Goal: Find specific page/section: Find specific page/section

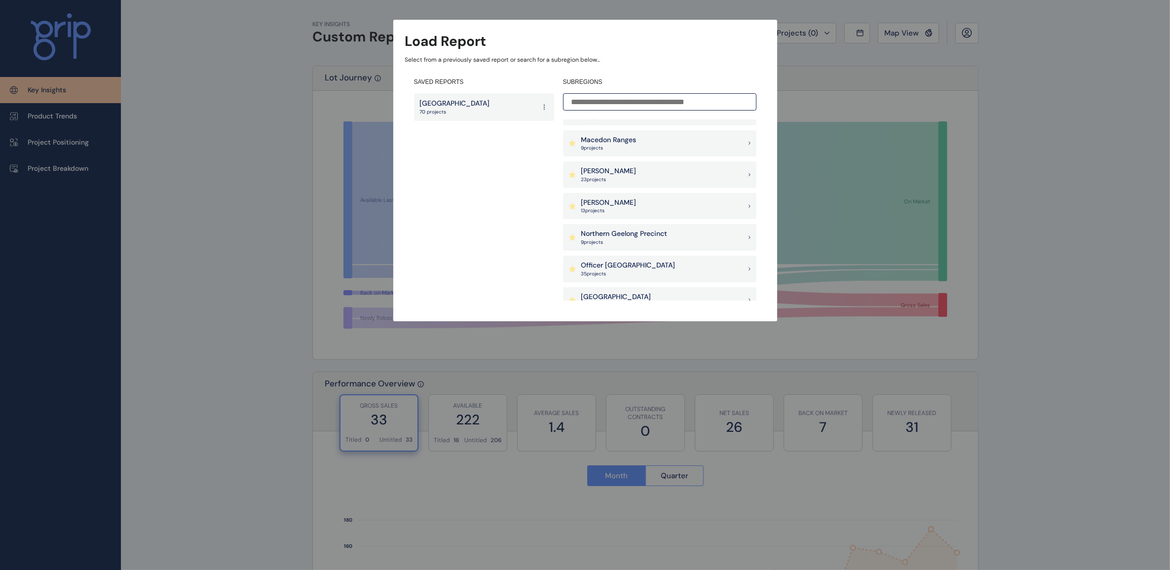
scroll to position [679, 0]
click at [670, 198] on div "Officer [PERSON_NAME] 35 project s" at bounding box center [660, 207] width 194 height 27
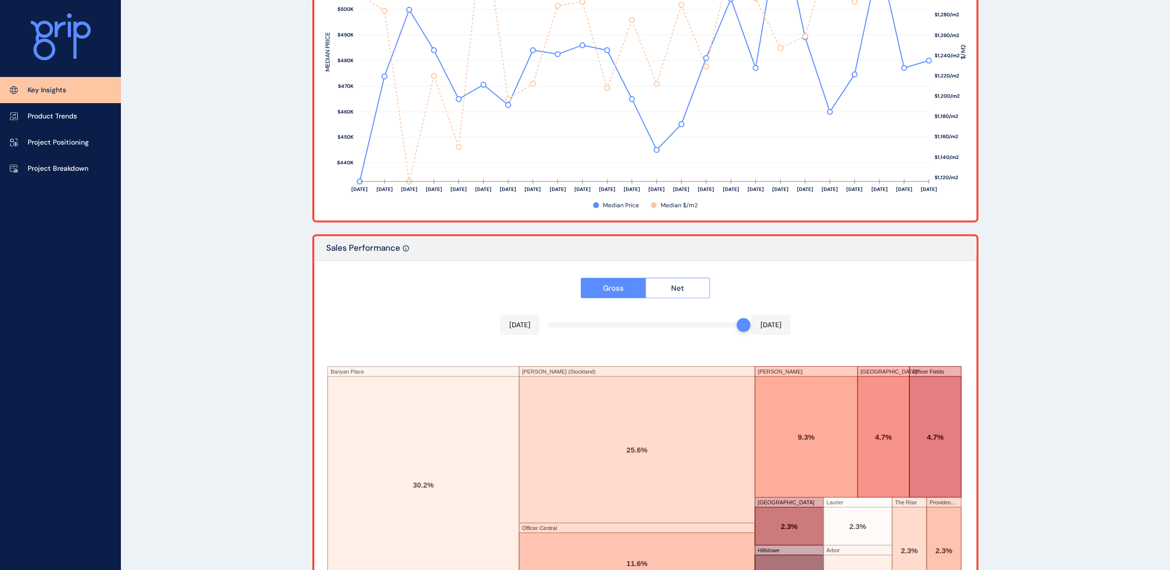
scroll to position [1521, 0]
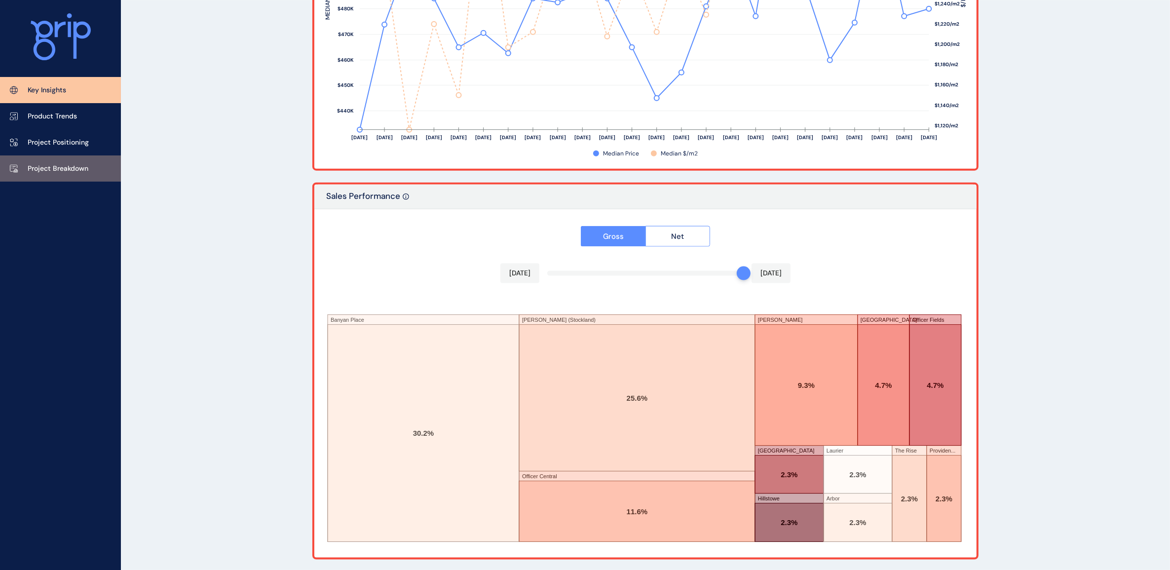
click at [74, 168] on p "Project Breakdown" at bounding box center [58, 169] width 61 height 10
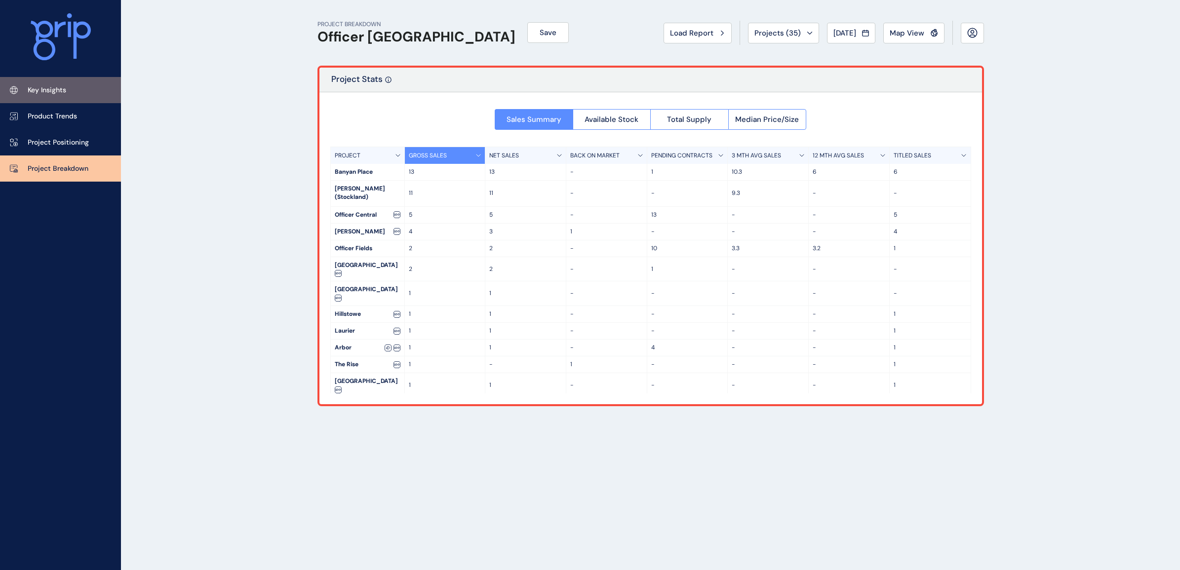
click at [55, 85] on p "Key Insights" at bounding box center [47, 90] width 39 height 10
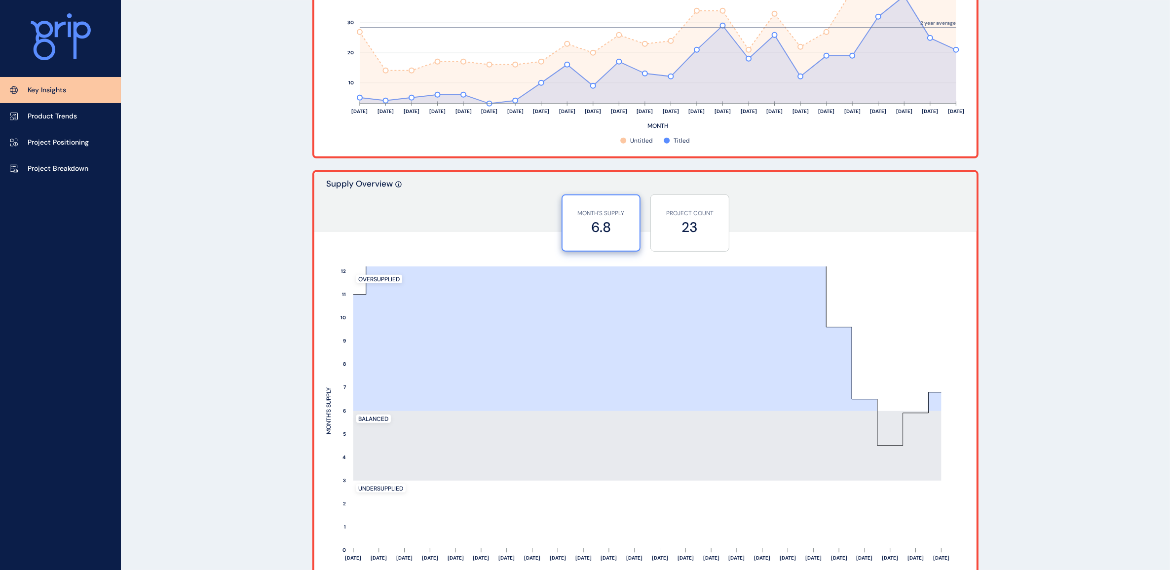
scroll to position [679, 0]
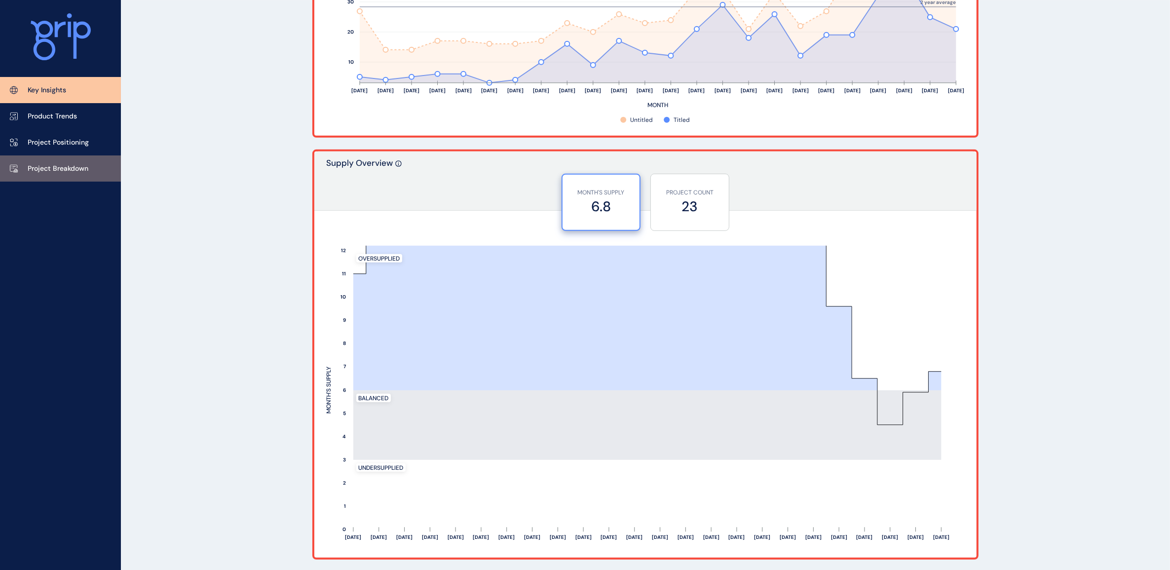
click at [50, 163] on link "Project Breakdown" at bounding box center [60, 169] width 121 height 26
